Goal: Task Accomplishment & Management: Use online tool/utility

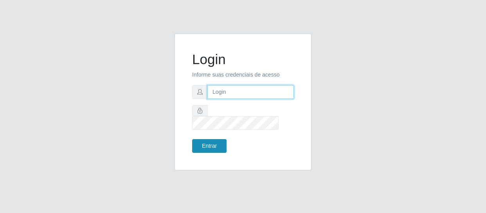
type input "[EMAIL_ADDRESS][DOMAIN_NAME]"
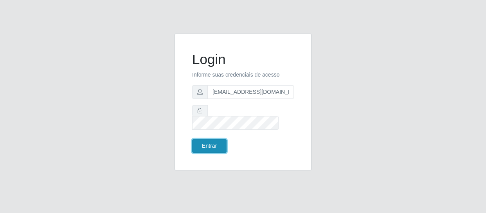
click at [209, 139] on button "Entrar" at bounding box center [209, 146] width 34 height 14
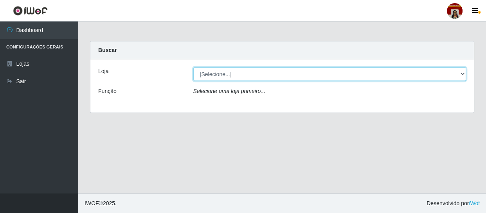
click at [458, 73] on select "[Selecione...] Mar Vermelho - Loja 04" at bounding box center [329, 74] width 273 height 14
select select "251"
click at [193, 67] on select "[Selecione...] Mar Vermelho - Loja 04" at bounding box center [329, 74] width 273 height 14
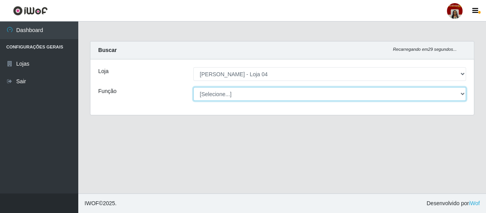
click at [464, 94] on select "[Selecione...] ASG ASG + ASG ++ Auxiliar de Depósito Auxiliar de Depósito + Aux…" at bounding box center [329, 94] width 273 height 14
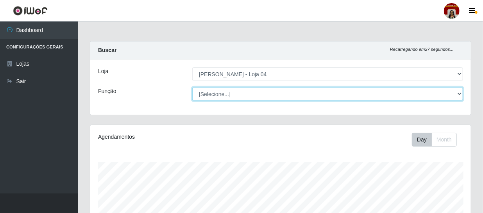
scroll to position [162, 381]
select select "22"
click at [192, 87] on select "[Selecione...] ASG ASG + ASG ++ Auxiliar de Depósito Auxiliar de Depósito + Aux…" at bounding box center [327, 94] width 271 height 14
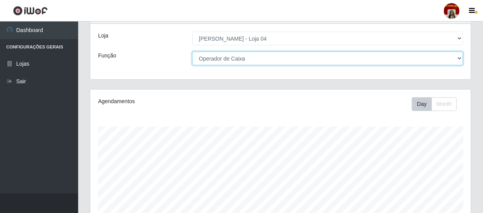
scroll to position [0, 0]
